Goal: Task Accomplishment & Management: Complete application form

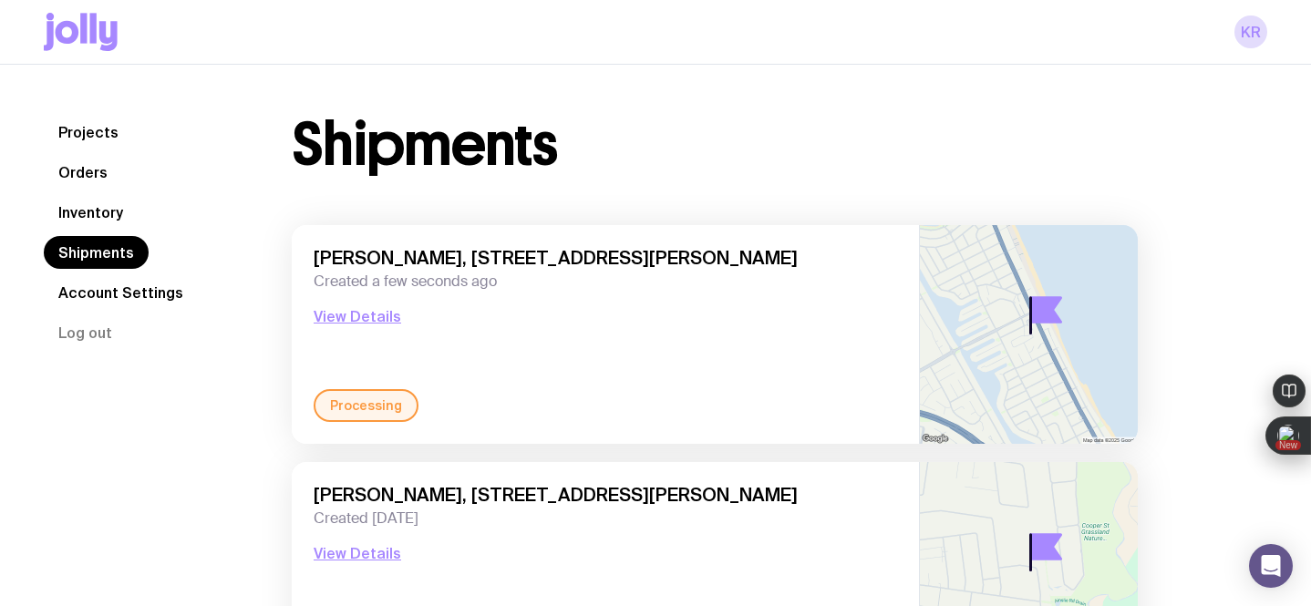
click at [99, 221] on link "Inventory" at bounding box center [91, 212] width 94 height 33
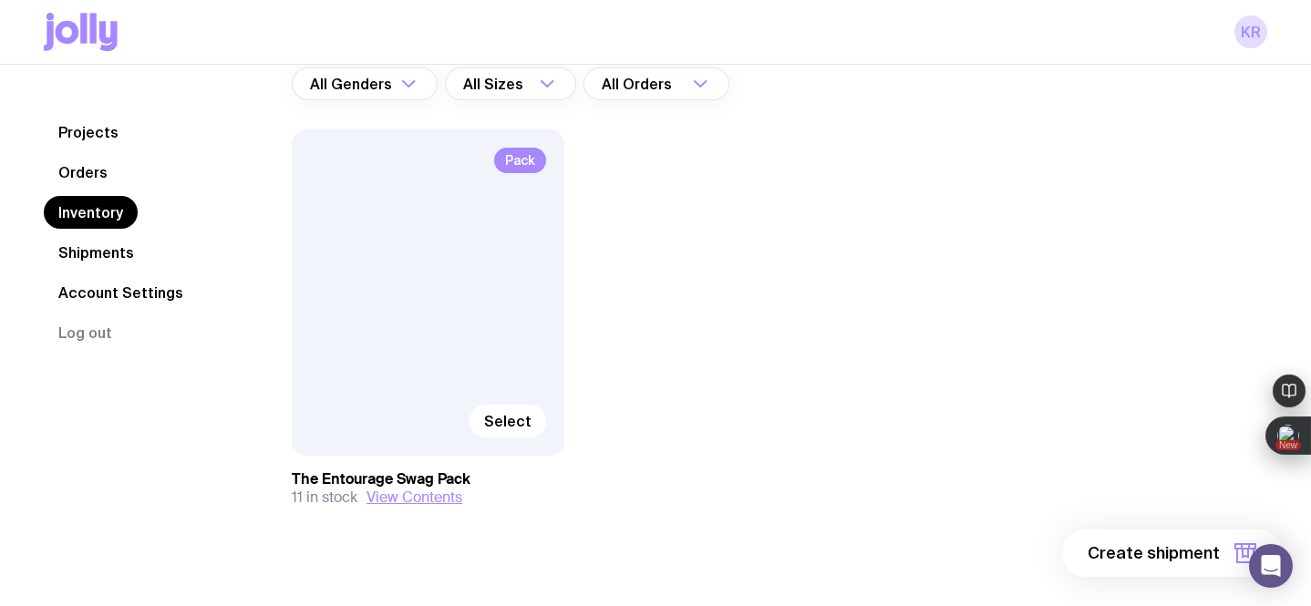
scroll to position [182, 0]
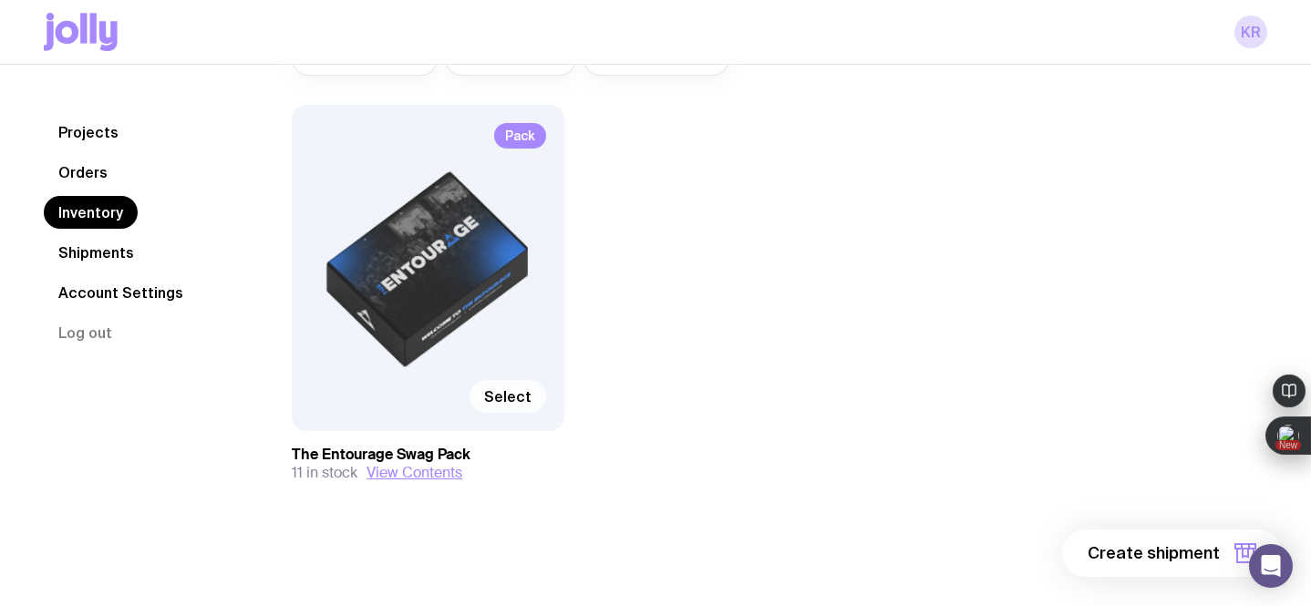
click at [500, 394] on span "Select" at bounding box center [507, 396] width 47 height 18
click at [0, 0] on input "Select" at bounding box center [0, 0] width 0 height 0
click at [1194, 551] on span "1 item" at bounding box center [1197, 553] width 46 height 22
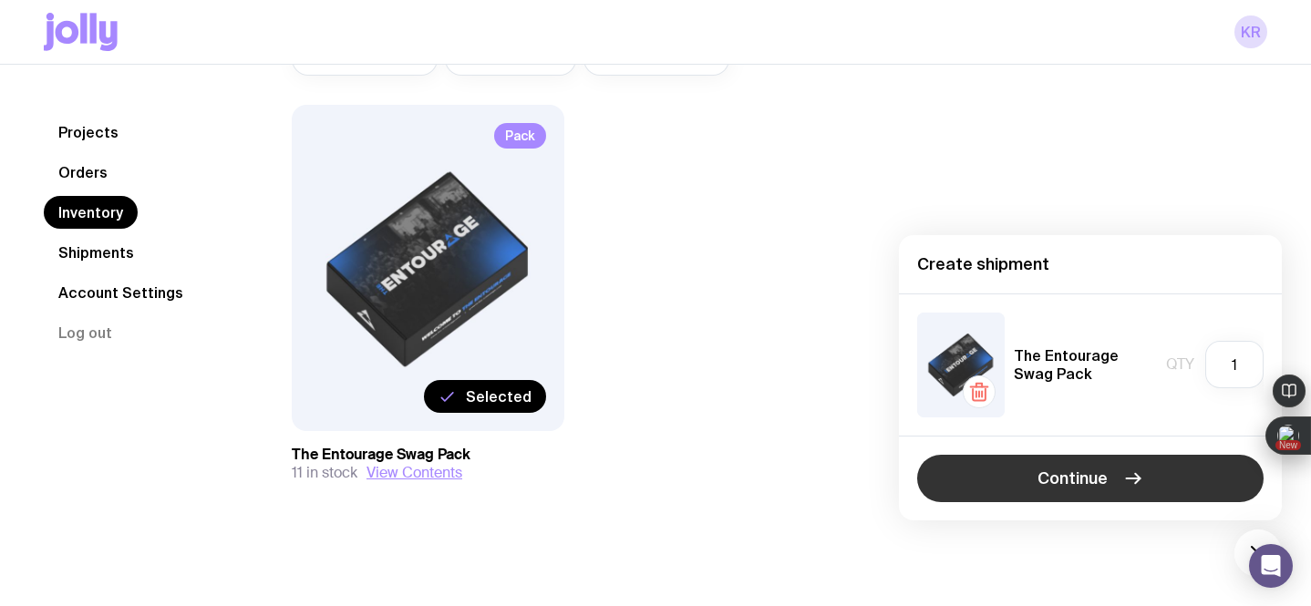
click at [1103, 486] on span "Continue" at bounding box center [1072, 479] width 70 height 22
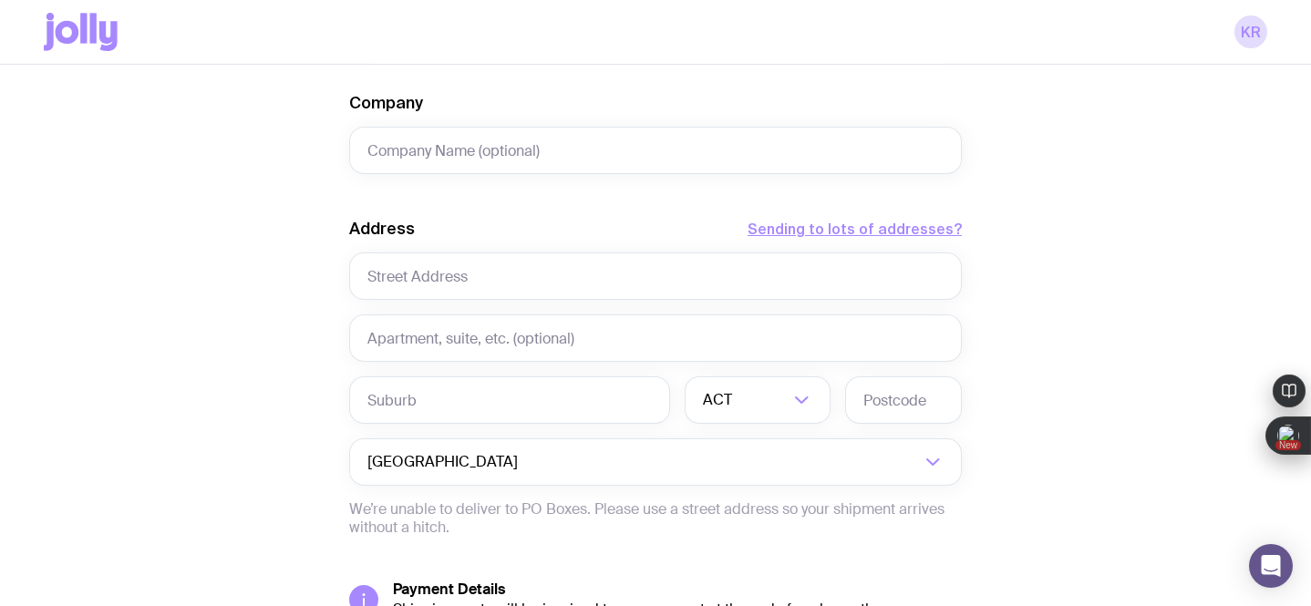
scroll to position [761, 0]
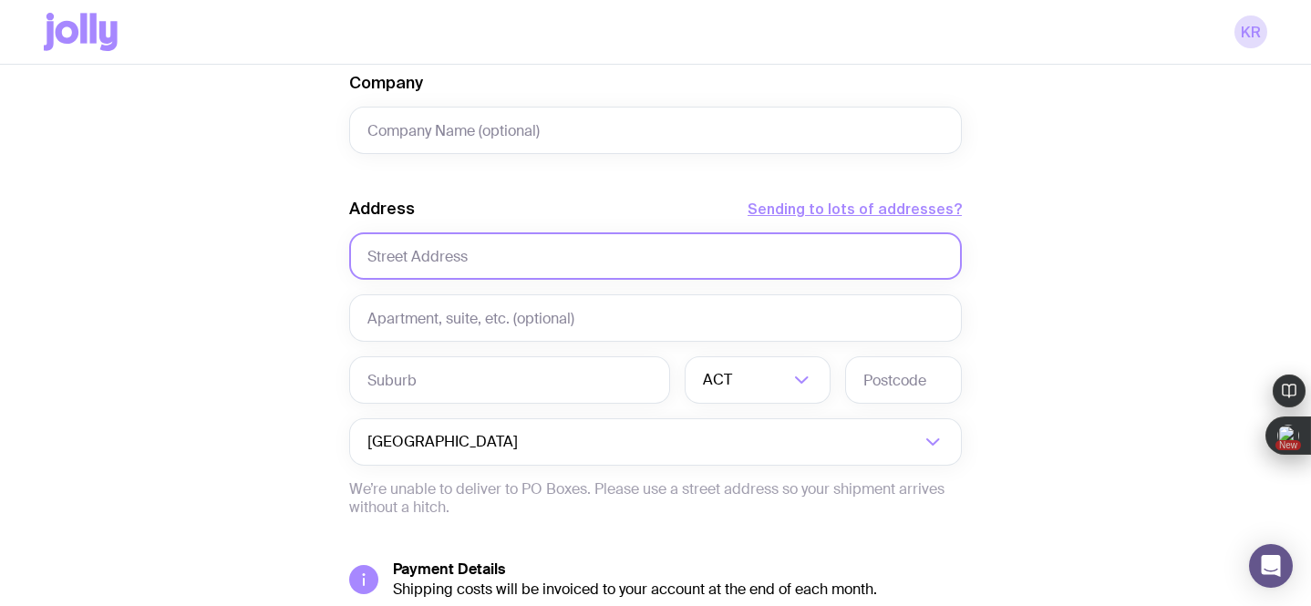
click at [499, 246] on input "text" at bounding box center [655, 255] width 613 height 47
paste input "[STREET_ADDRESS]"
drag, startPoint x: 542, startPoint y: 262, endPoint x: 809, endPoint y: 262, distance: 266.2
click at [809, 262] on input "[STREET_ADDRESS]" at bounding box center [655, 255] width 613 height 47
type input "[STREET_ADDRESS]"
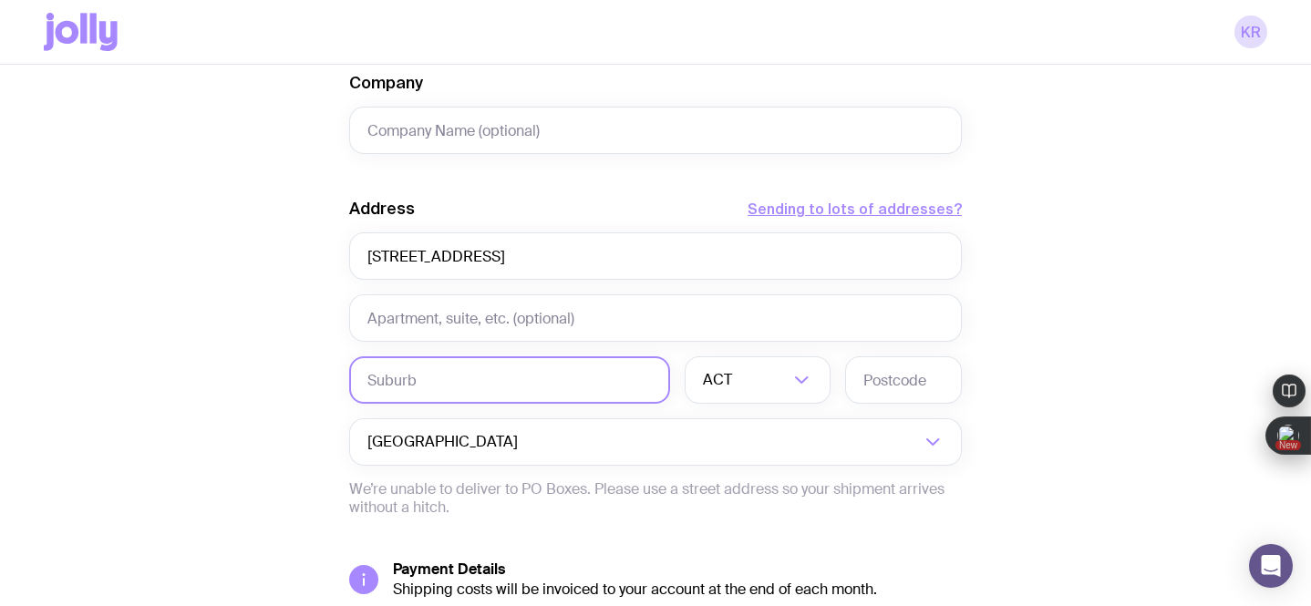
click at [525, 375] on input "text" at bounding box center [509, 379] width 321 height 47
paste input "[STREET_ADDRESS]"
drag, startPoint x: 397, startPoint y: 383, endPoint x: 310, endPoint y: 383, distance: 86.6
click at [310, 383] on div "Create shipment Shipment details 1 The Entourage Swag Pack First Name Last Name…" at bounding box center [655, 69] width 1223 height 1387
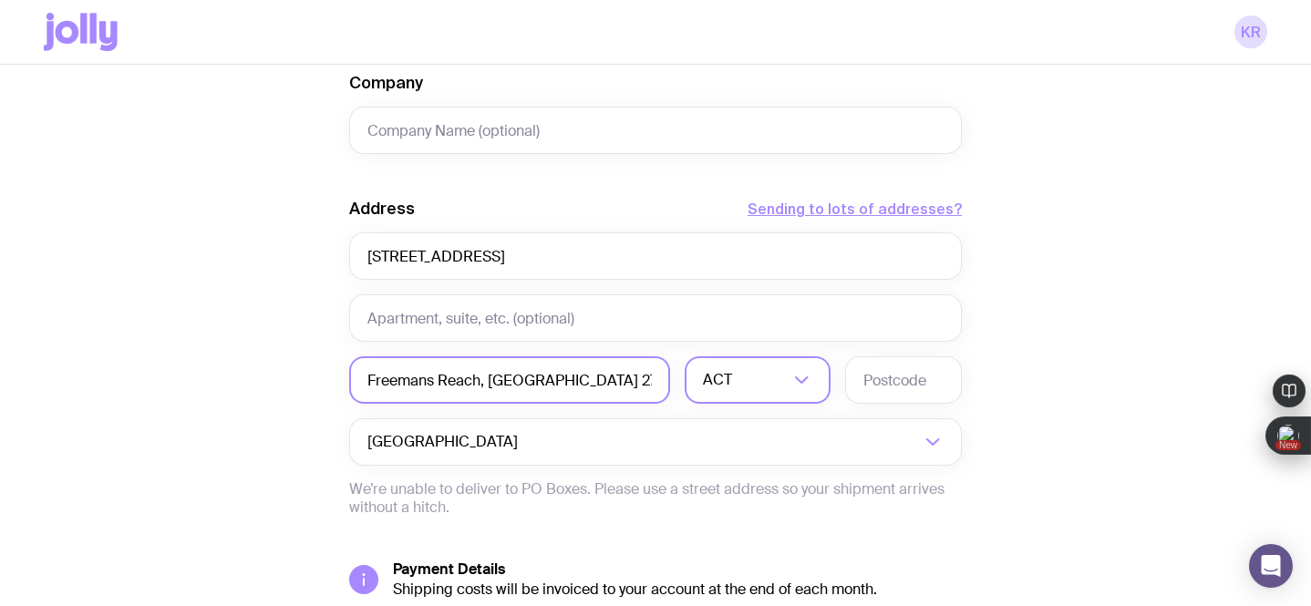
type input "Freemans Reach, [GEOGRAPHIC_DATA] 2756 [GEOGRAPHIC_DATA]"
click at [707, 385] on div "ACT" at bounding box center [738, 379] width 106 height 47
click at [734, 466] on li "[GEOGRAPHIC_DATA]" at bounding box center [758, 475] width 144 height 39
click at [882, 377] on input "text" at bounding box center [903, 379] width 117 height 47
type input "2756"
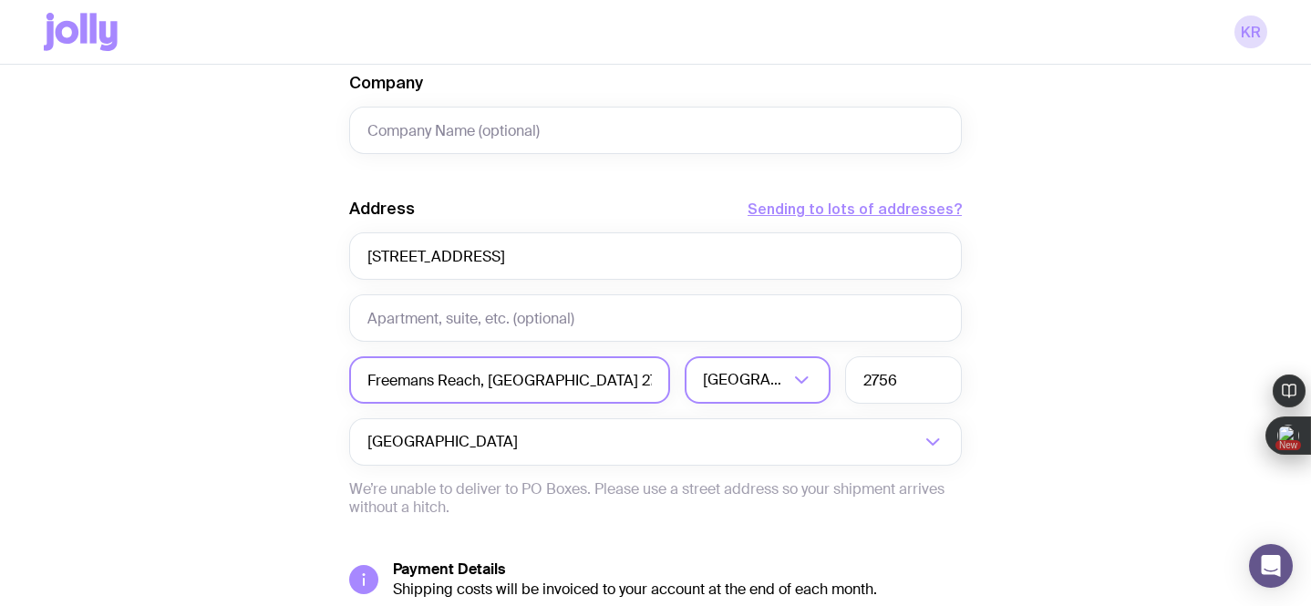
click at [650, 377] on input "Freemans Reach, [GEOGRAPHIC_DATA] 2756 [GEOGRAPHIC_DATA]" at bounding box center [509, 379] width 321 height 47
type input "Freemans Reach"
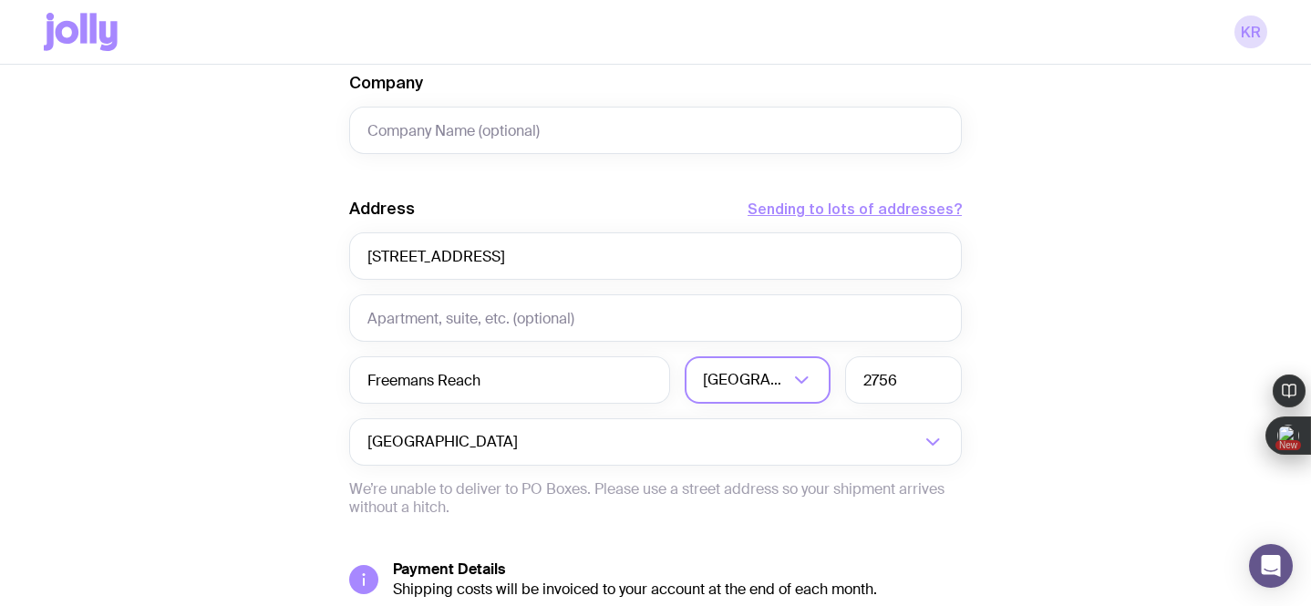
click at [1101, 322] on div "Create shipment Shipment details 1 The Entourage Swag Pack First Name Last Name…" at bounding box center [655, 69] width 1223 height 1387
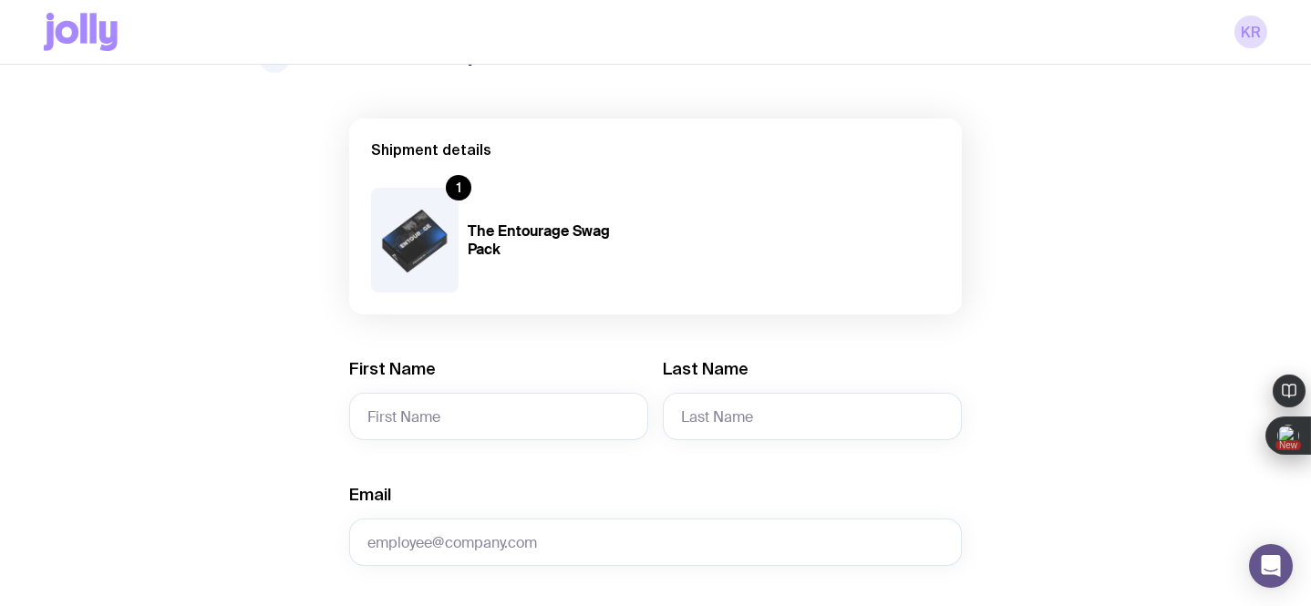
scroll to position [79, 0]
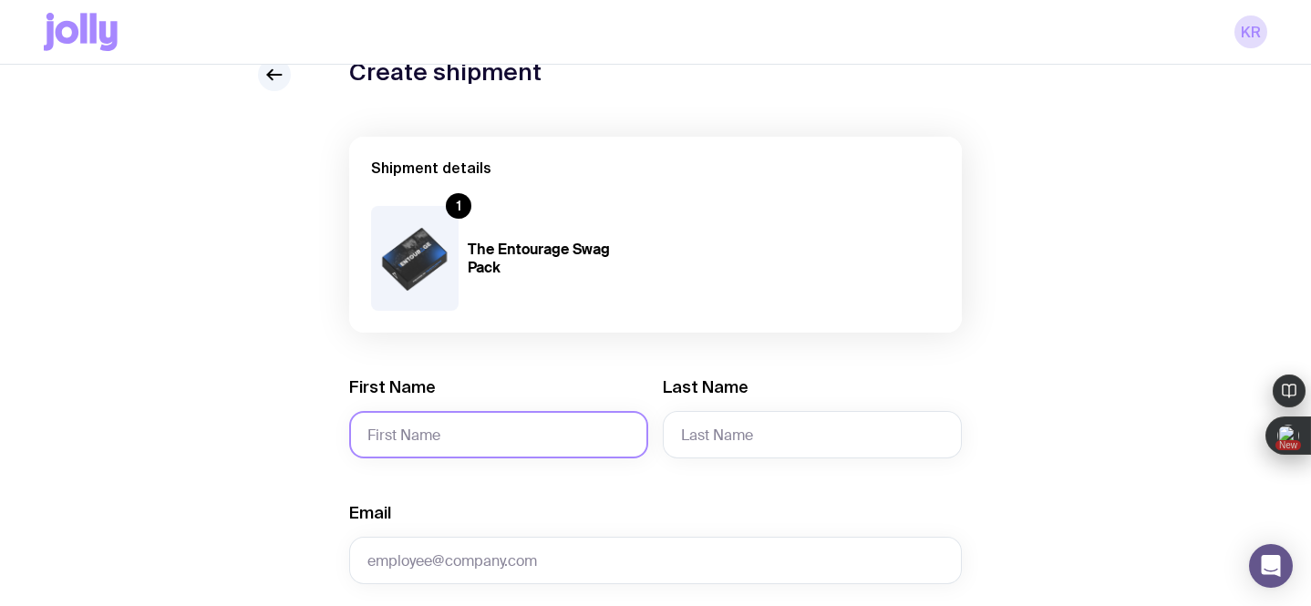
click at [562, 446] on input "First Name" at bounding box center [498, 434] width 299 height 47
paste input "[PERSON_NAME]"
drag, startPoint x: 501, startPoint y: 430, endPoint x: 412, endPoint y: 436, distance: 88.6
click at [412, 436] on input "[PERSON_NAME]" at bounding box center [498, 434] width 299 height 47
type input "[PERSON_NAME]"
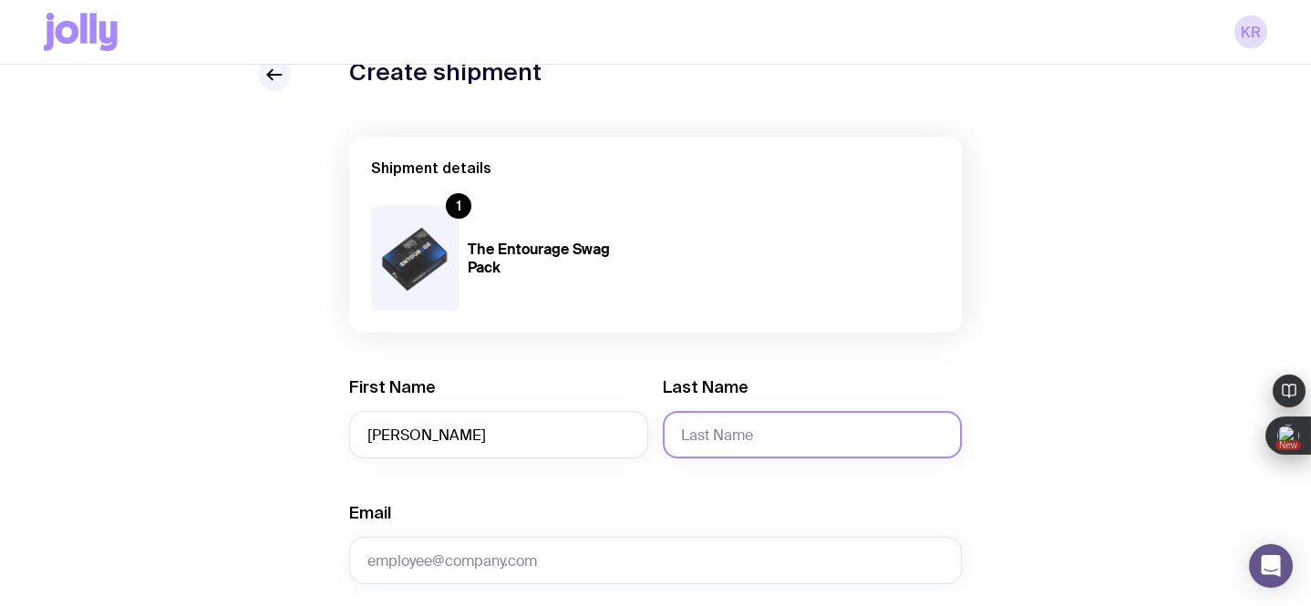
click at [720, 447] on input "Last Name" at bounding box center [812, 434] width 299 height 47
paste input "[PERSON_NAME]"
drag, startPoint x: 731, startPoint y: 439, endPoint x: 665, endPoint y: 441, distance: 66.6
click at [665, 441] on input "[PERSON_NAME]" at bounding box center [812, 434] width 299 height 47
type input "Muscat"
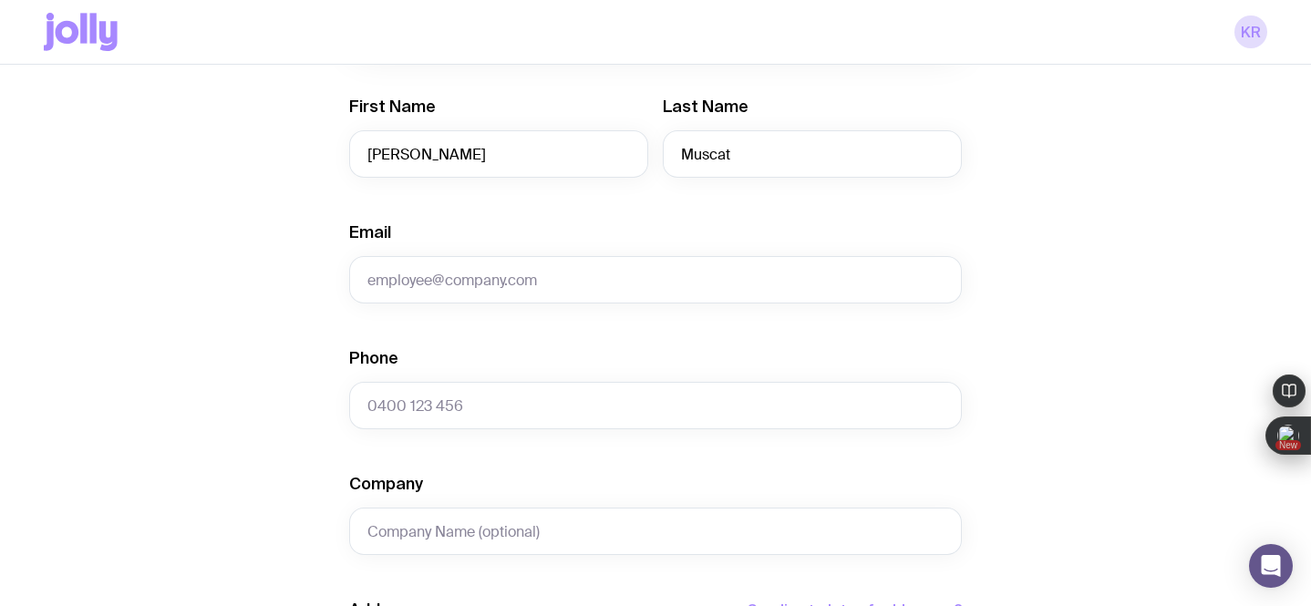
scroll to position [375, 0]
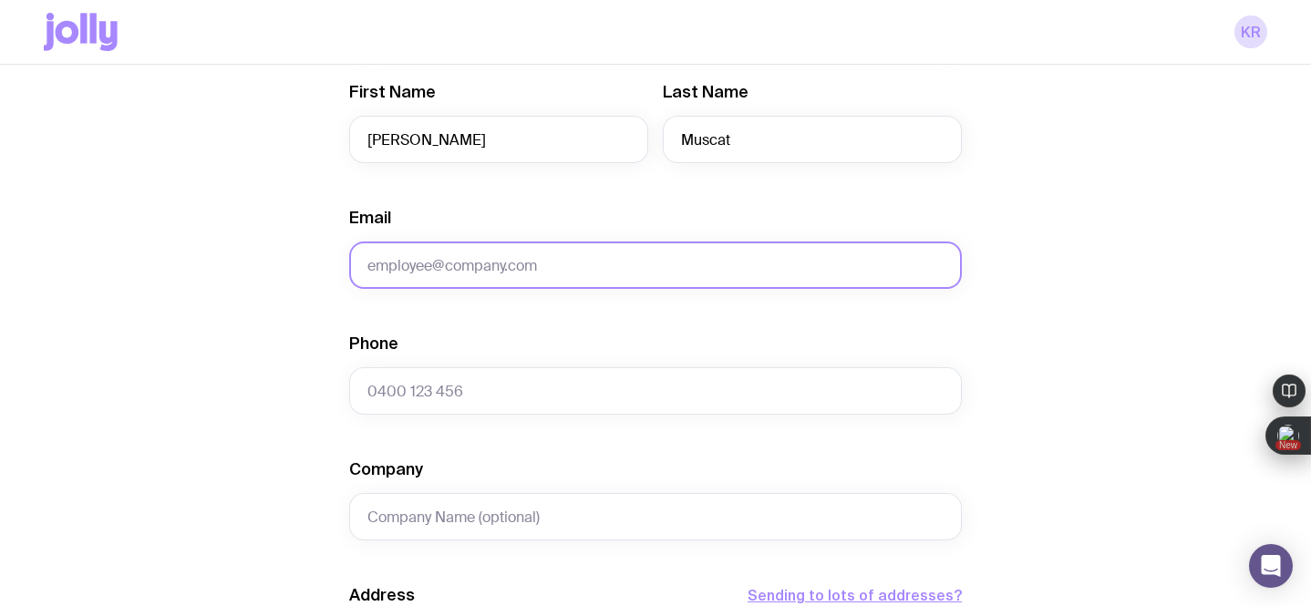
click at [466, 271] on input "Email" at bounding box center [655, 265] width 613 height 47
paste input "[PERSON_NAME][EMAIL_ADDRESS][DOMAIN_NAME]"
type input "[PERSON_NAME][EMAIL_ADDRESS][DOMAIN_NAME]"
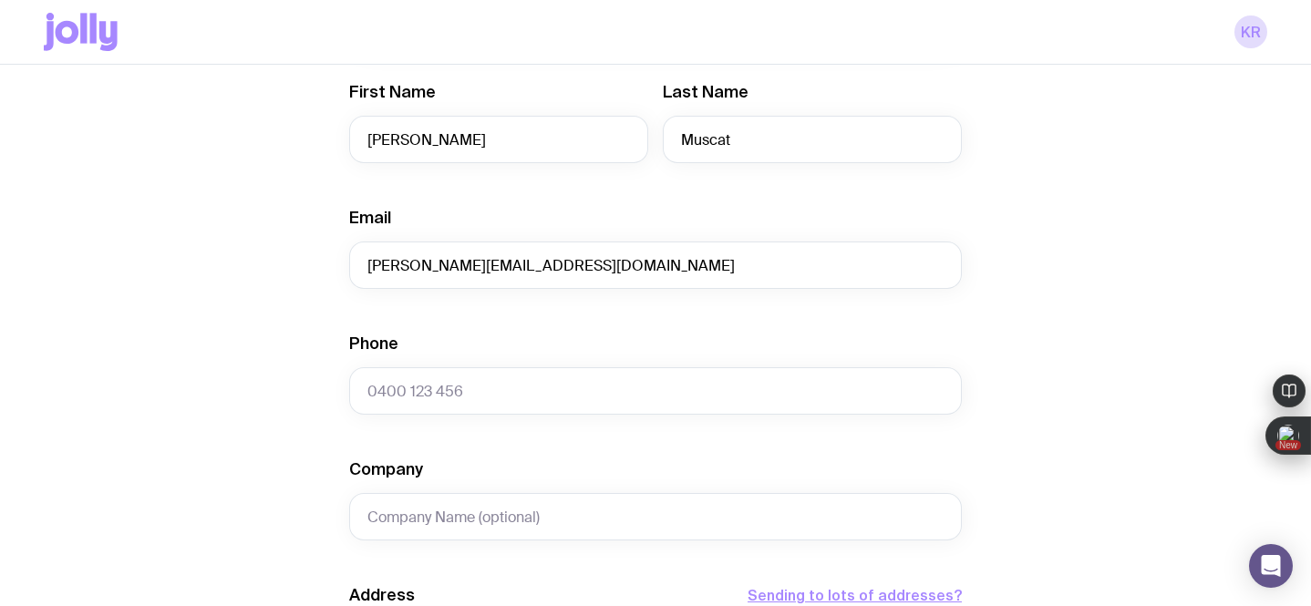
click at [195, 390] on div "Create shipment Shipment details 1 The Entourage Swag Pack First Name [PERSON_N…" at bounding box center [655, 456] width 1223 height 1387
click at [377, 389] on input "Phone" at bounding box center [655, 390] width 613 height 47
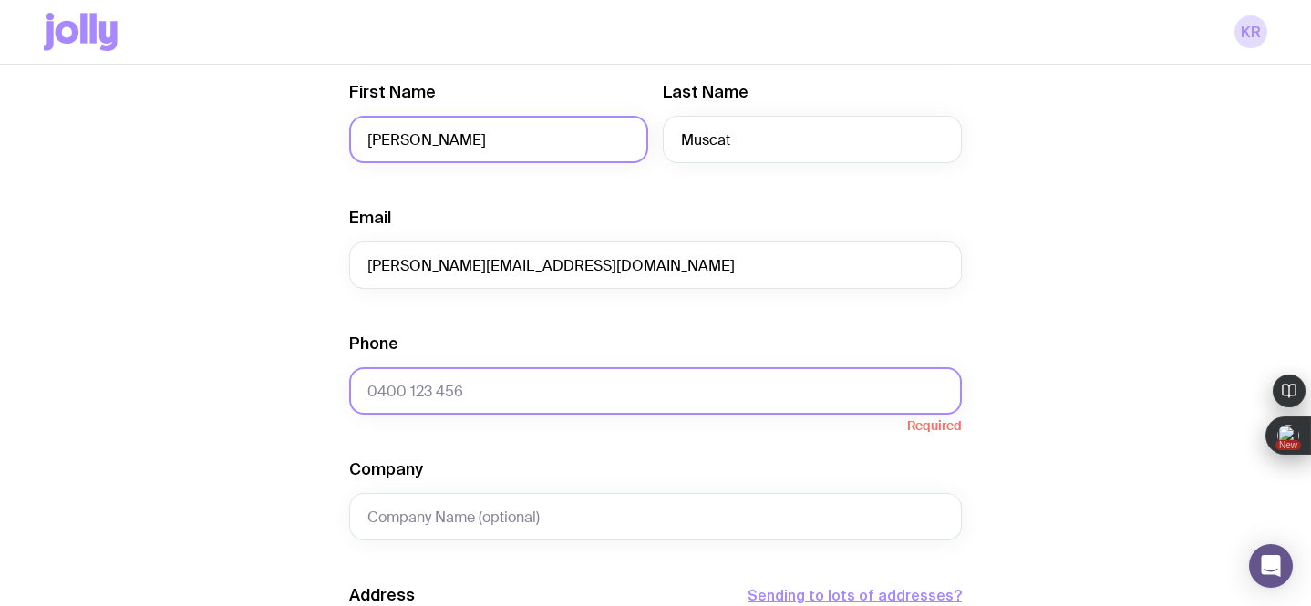
paste input "422 043 034"
click at [366, 391] on input "422 043 034" at bounding box center [655, 390] width 613 height 47
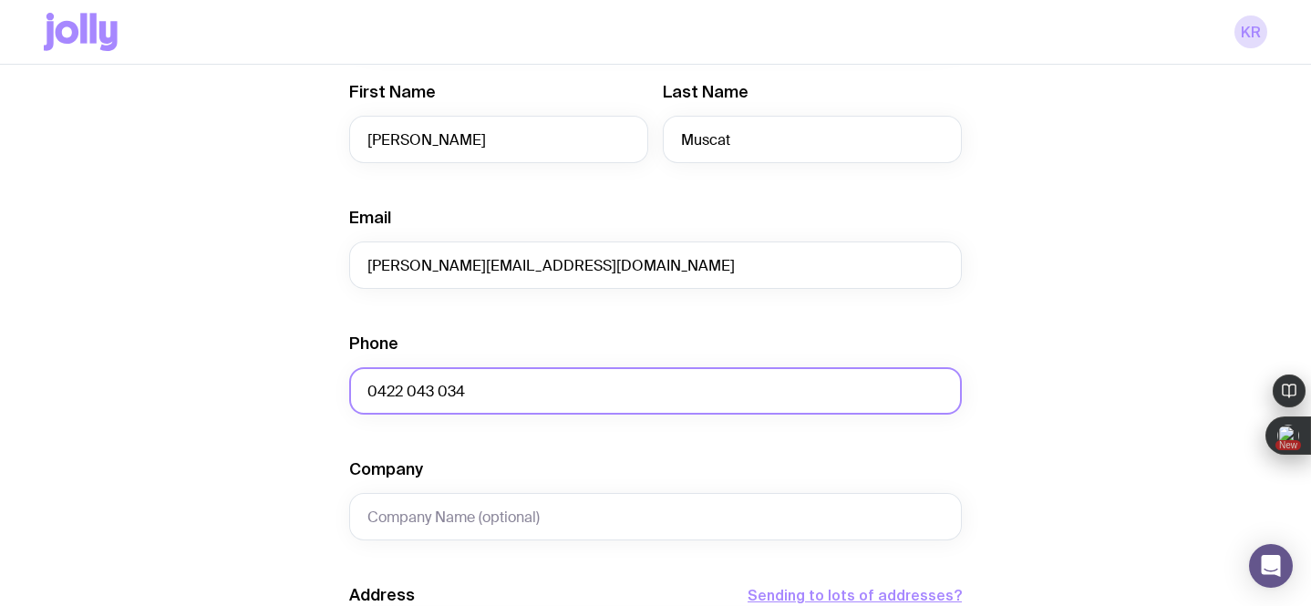
type input "0422 043 034"
click at [231, 457] on div "Create shipment Shipment details 1 The Entourage Swag Pack First Name [PERSON_N…" at bounding box center [655, 456] width 1223 height 1387
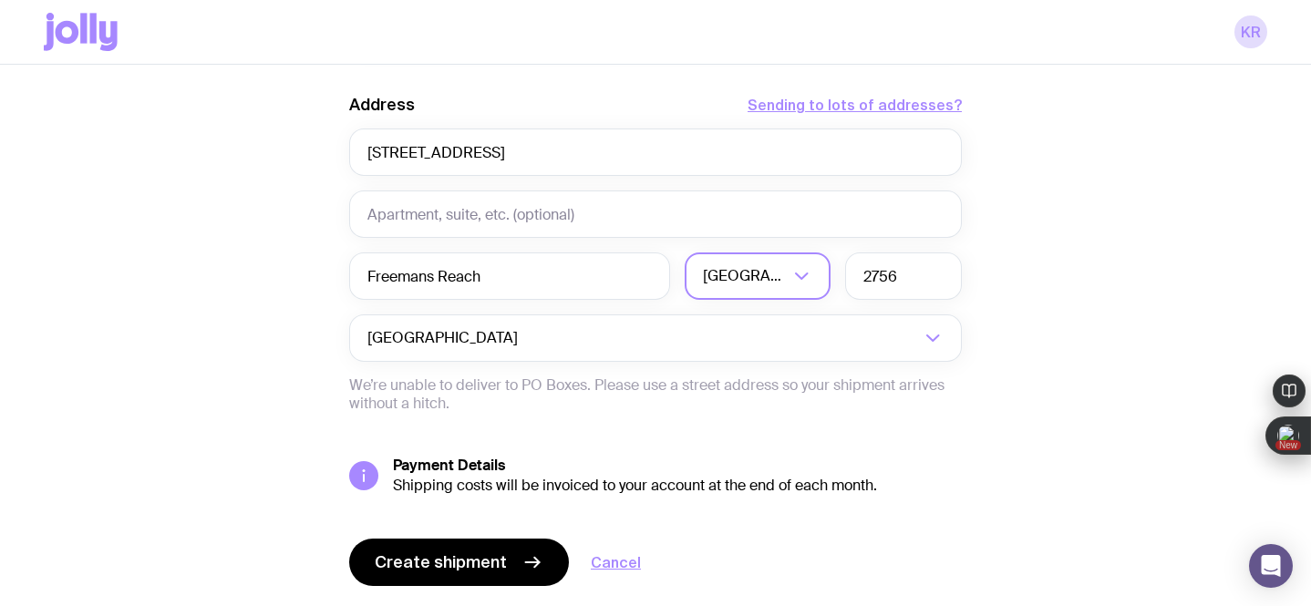
scroll to position [918, 0]
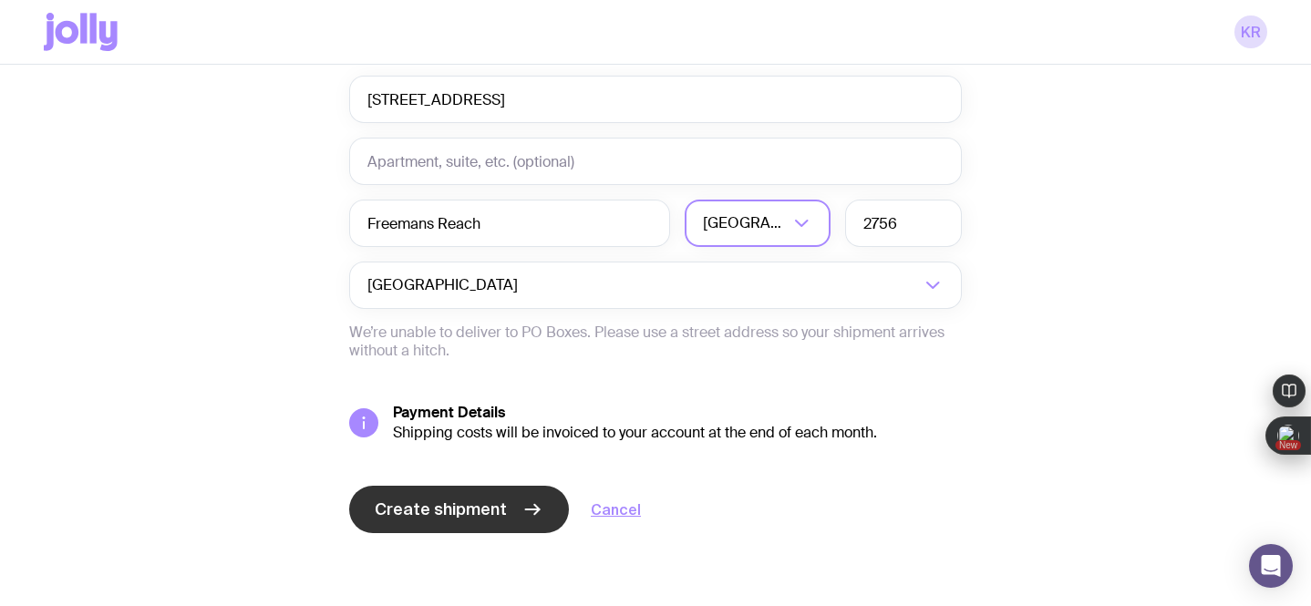
click at [401, 503] on span "Create shipment" at bounding box center [441, 510] width 132 height 22
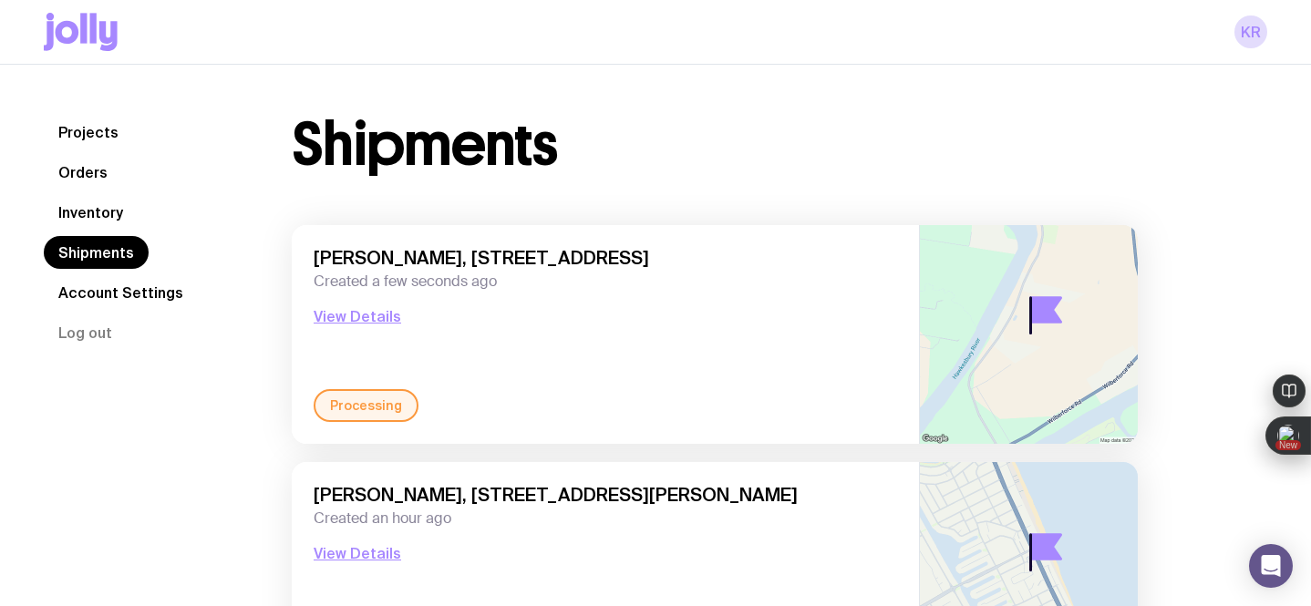
click at [785, 118] on div "Shipments" at bounding box center [715, 145] width 846 height 58
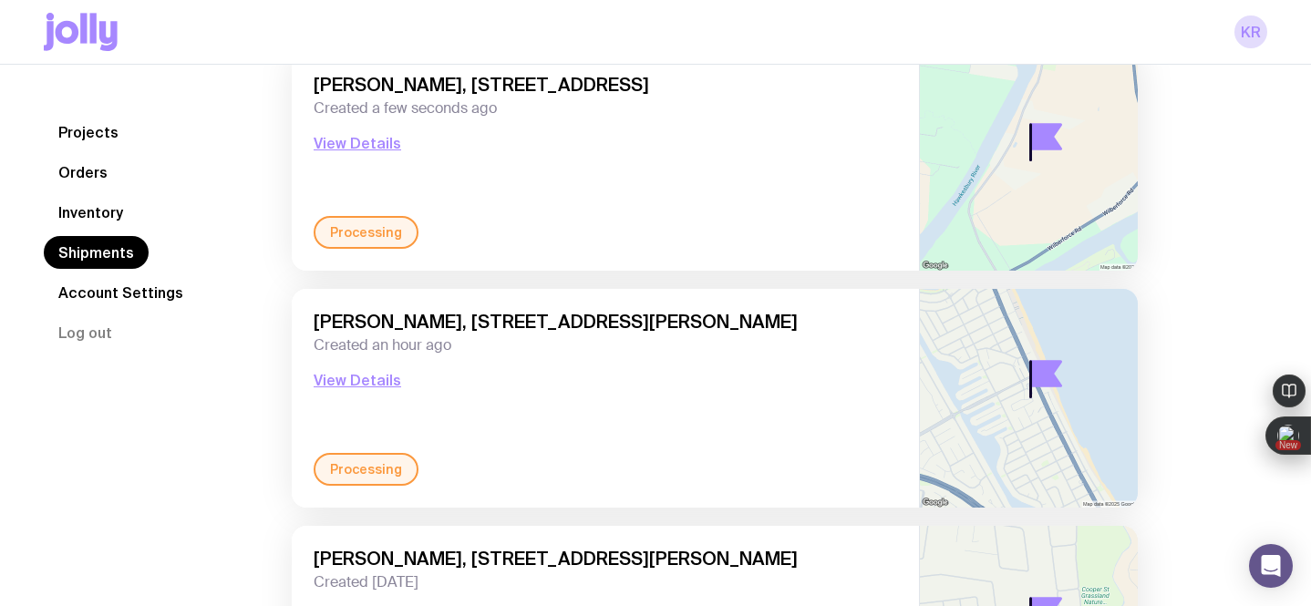
scroll to position [183, 0]
